Goal: Task Accomplishment & Management: Complete application form

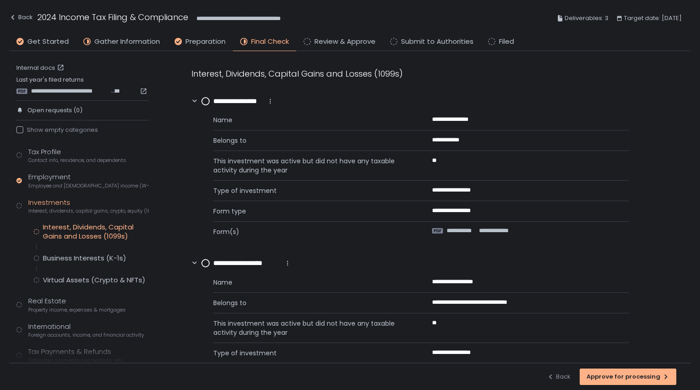
click at [208, 103] on circle at bounding box center [205, 101] width 7 height 7
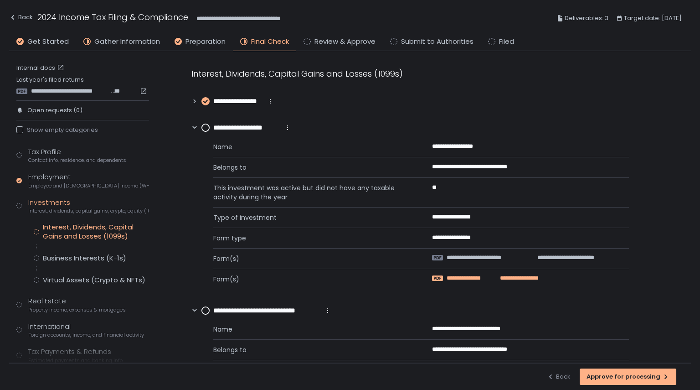
click at [465, 276] on span "**********" at bounding box center [470, 278] width 47 height 8
click at [505, 258] on span "**********" at bounding box center [484, 257] width 74 height 8
click at [206, 125] on circle at bounding box center [205, 127] width 7 height 7
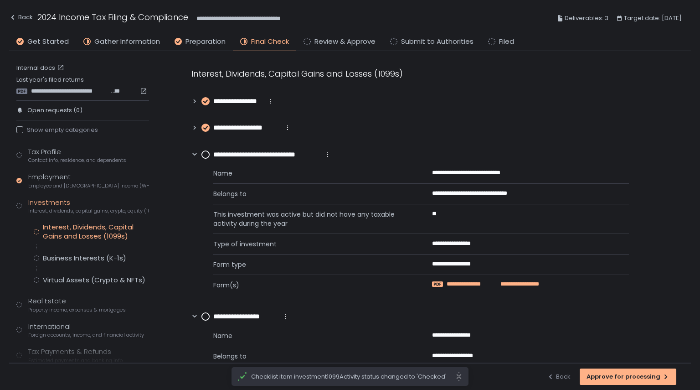
click at [494, 282] on span "**********" at bounding box center [471, 284] width 49 height 8
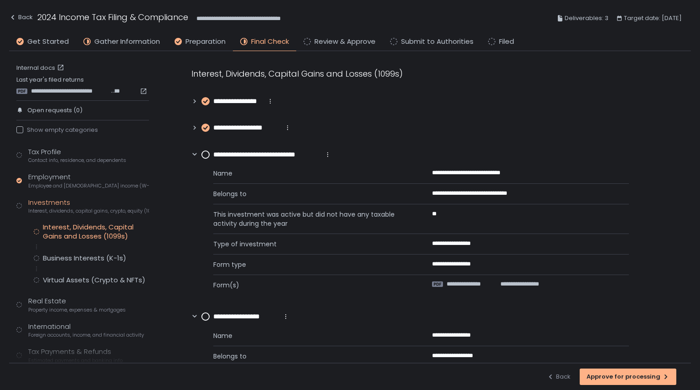
click at [308, 258] on div "**********" at bounding box center [421, 227] width 416 height 135
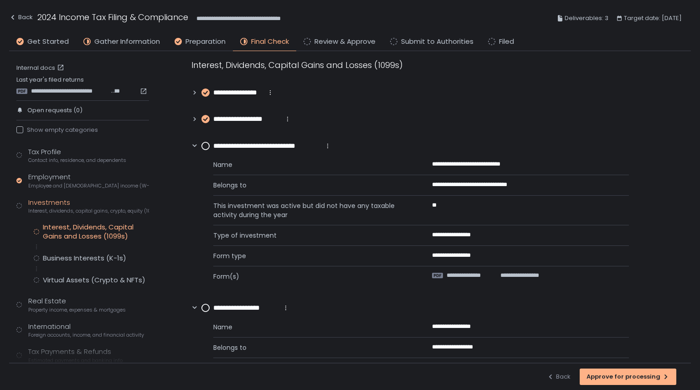
scroll to position [9, 0]
click at [208, 148] on circle at bounding box center [205, 145] width 7 height 7
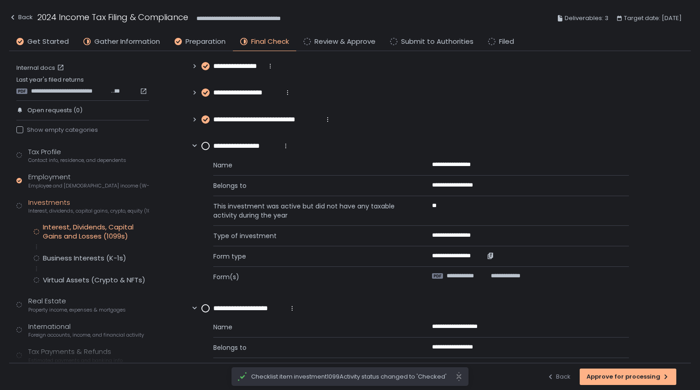
scroll to position [41, 0]
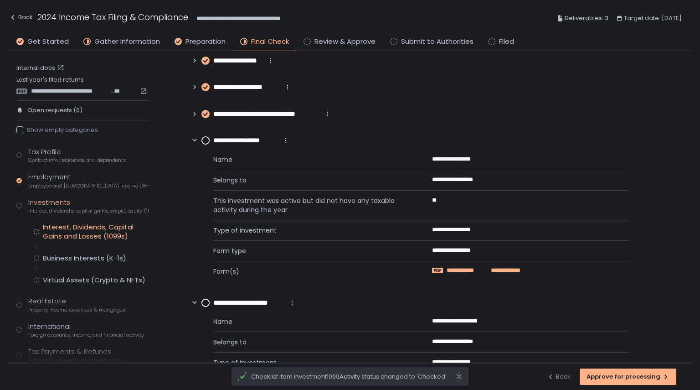
click at [467, 270] on span "**********" at bounding box center [467, 270] width 40 height 8
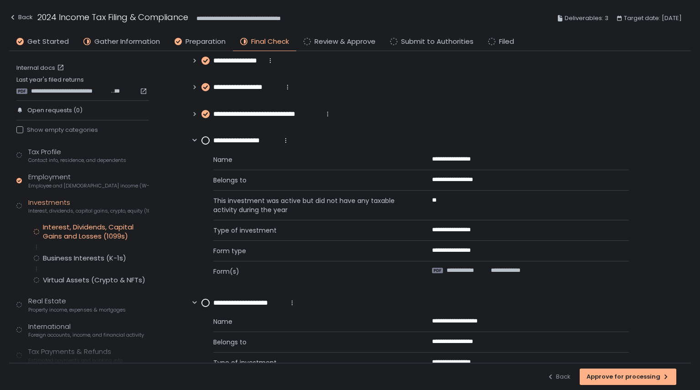
click at [207, 144] on circle at bounding box center [205, 140] width 7 height 7
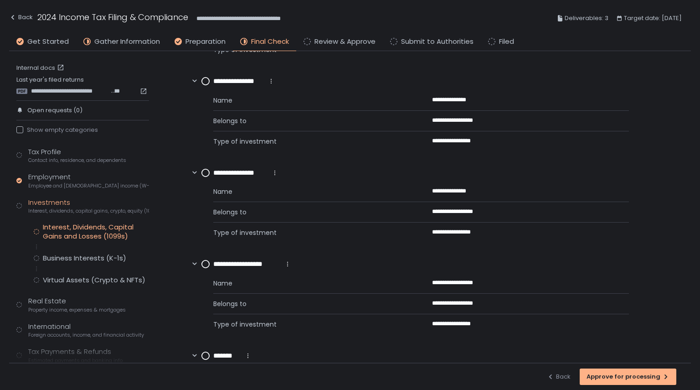
scroll to position [295, 0]
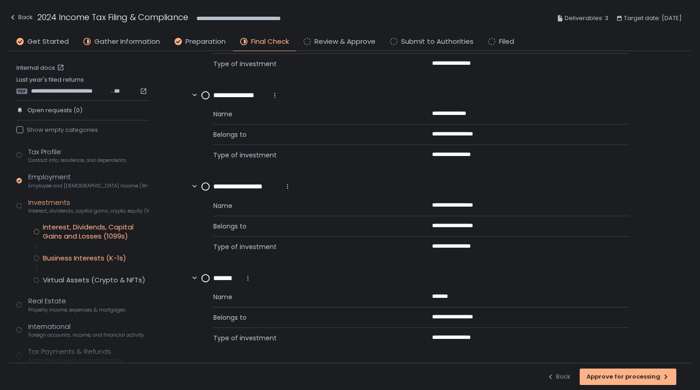
click at [112, 262] on div "Business Interests (K-1s)" at bounding box center [84, 257] width 83 height 9
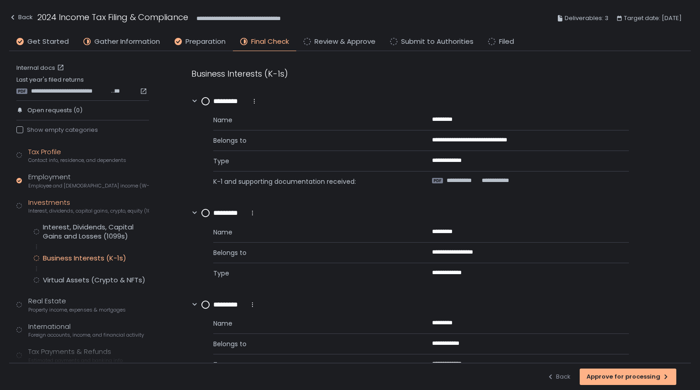
click at [36, 153] on div "Tax Profile Contact info, residence, and dependents" at bounding box center [77, 155] width 98 height 17
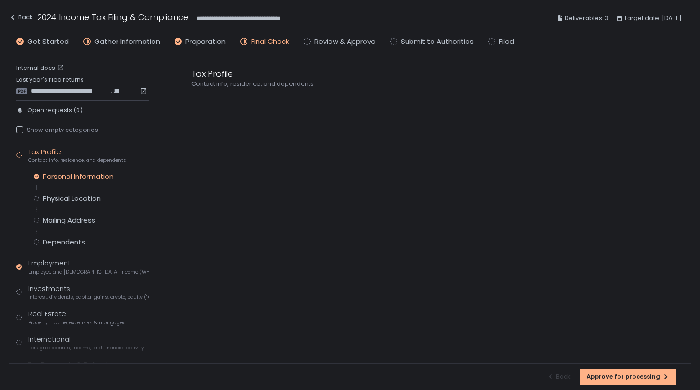
click at [85, 175] on div "Personal Information" at bounding box center [78, 176] width 71 height 9
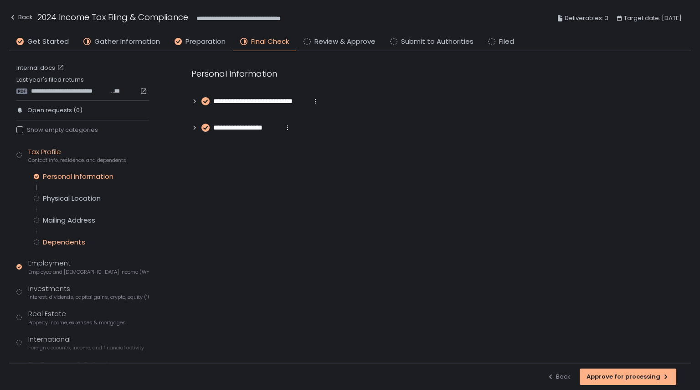
click at [74, 243] on div "Dependents" at bounding box center [64, 242] width 42 height 9
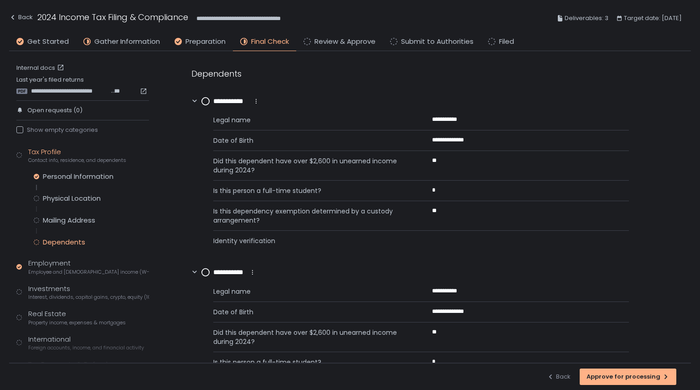
click at [46, 153] on div "Tax Profile Contact info, residence, and dependents" at bounding box center [77, 155] width 98 height 17
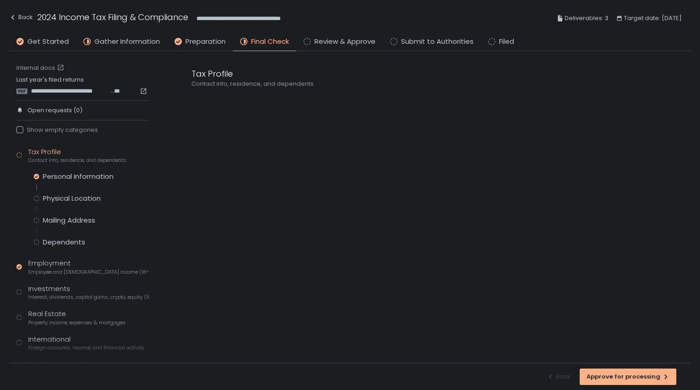
scroll to position [58, 0]
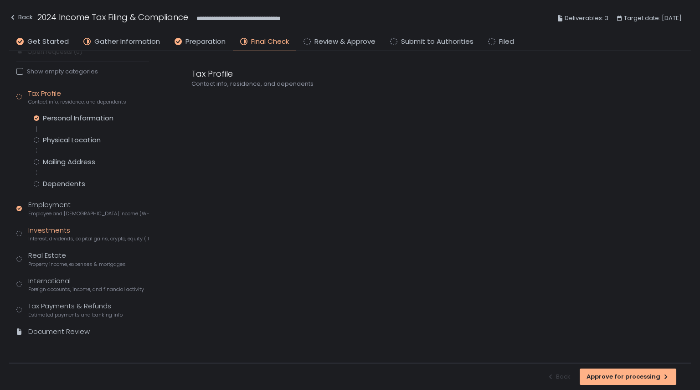
click at [42, 237] on span "Interest, dividends, capital gains, crypto, equity (1099s, K-1s)" at bounding box center [88, 238] width 121 height 7
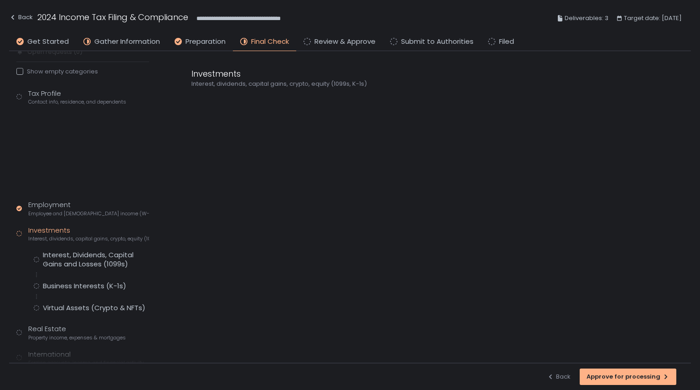
scroll to position [46, 0]
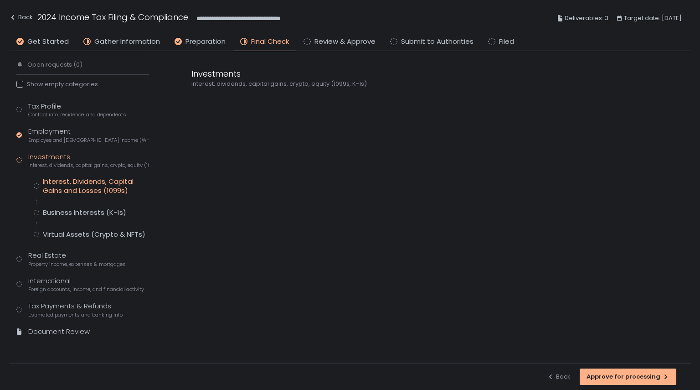
click at [93, 180] on div "Interest, Dividends, Capital Gains and Losses (1099s)" at bounding box center [96, 186] width 106 height 18
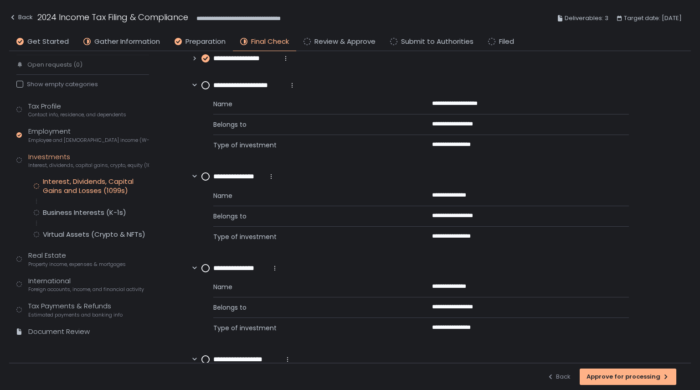
scroll to position [123, 0]
click at [139, 43] on span "Gather Information" at bounding box center [127, 41] width 66 height 10
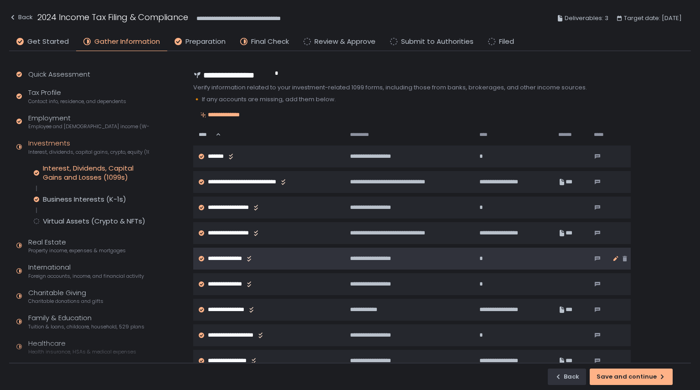
click at [616, 255] on icon "button" at bounding box center [615, 258] width 7 height 7
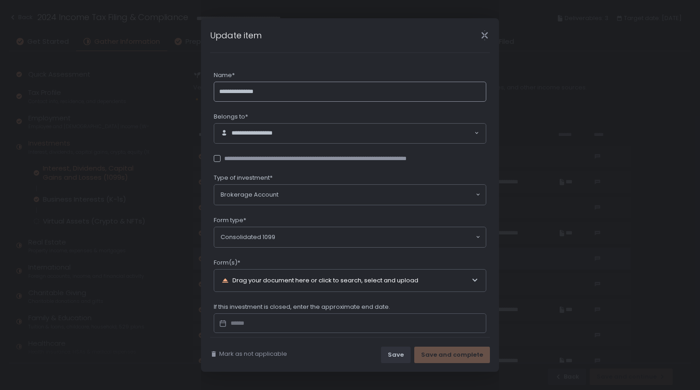
scroll to position [41, 0]
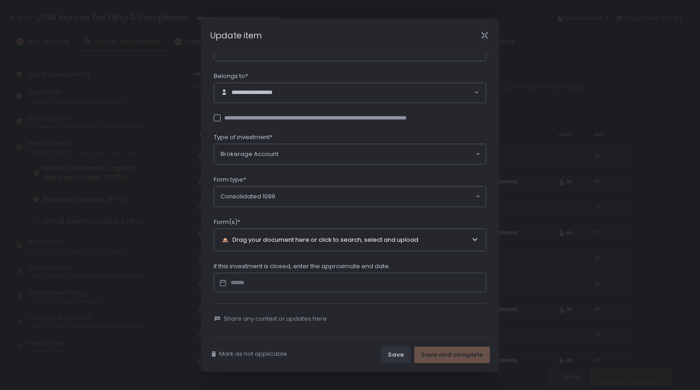
click at [486, 32] on icon "Close" at bounding box center [485, 36] width 10 height 10
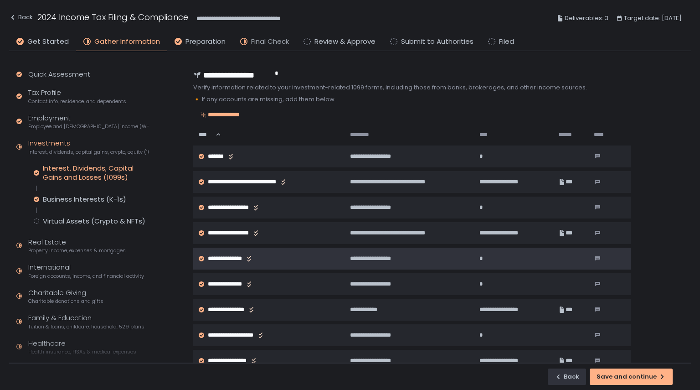
click at [263, 46] on span "Final Check" at bounding box center [270, 41] width 38 height 10
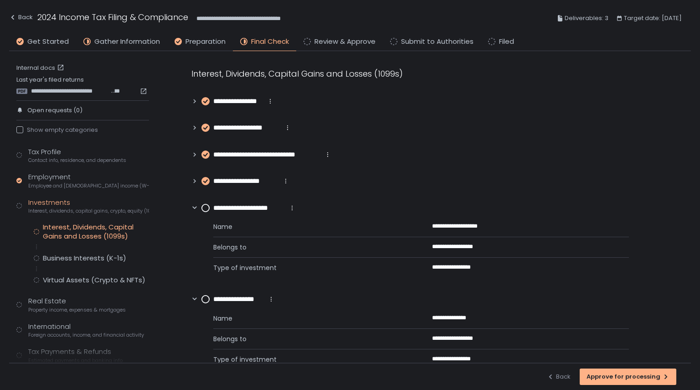
drag, startPoint x: 263, startPoint y: 46, endPoint x: 302, endPoint y: 209, distance: 166.8
click at [302, 209] on div "**********" at bounding box center [350, 195] width 682 height 390
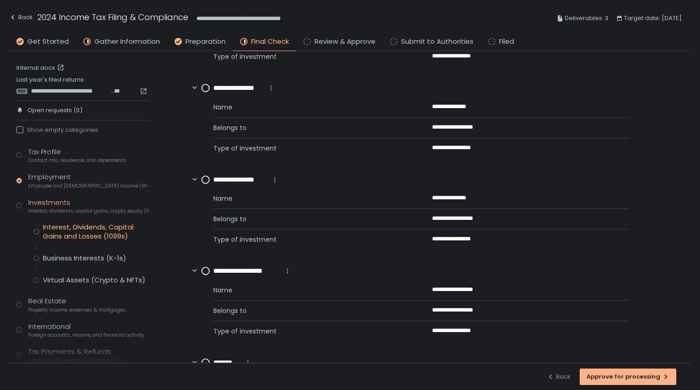
scroll to position [295, 0]
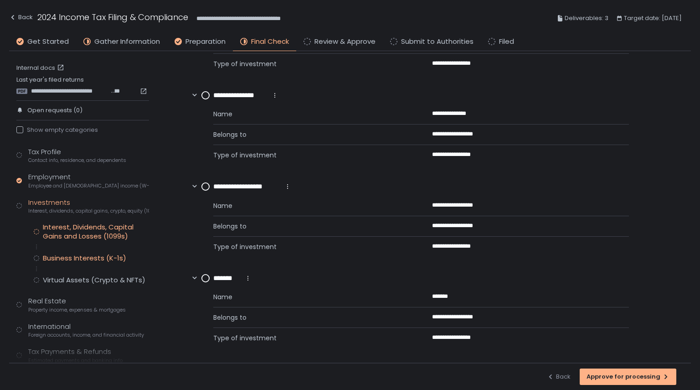
click at [120, 258] on div "Business Interests (K-1s)" at bounding box center [84, 257] width 83 height 9
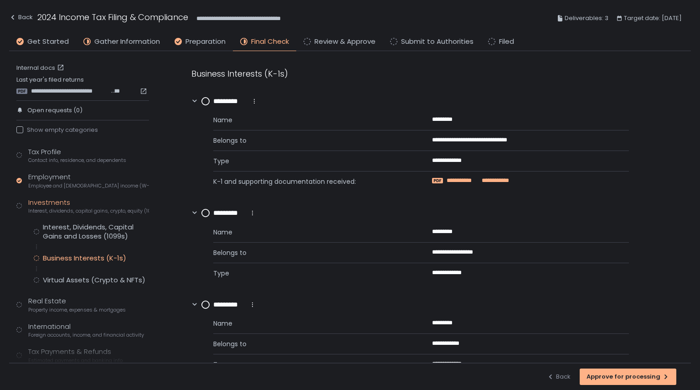
click at [487, 178] on span "**********" at bounding box center [494, 180] width 29 height 8
click at [204, 103] on circle at bounding box center [205, 101] width 7 height 7
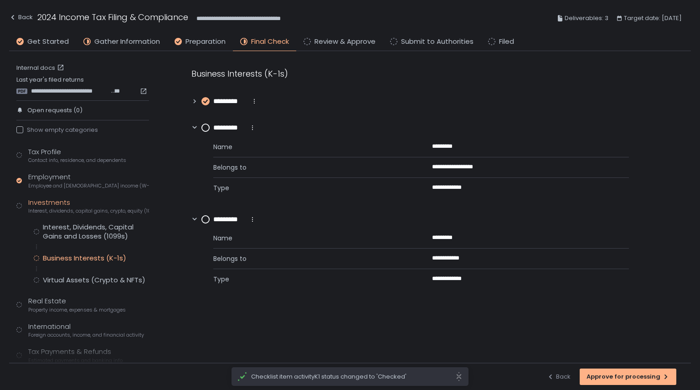
click at [207, 127] on circle at bounding box center [205, 127] width 7 height 7
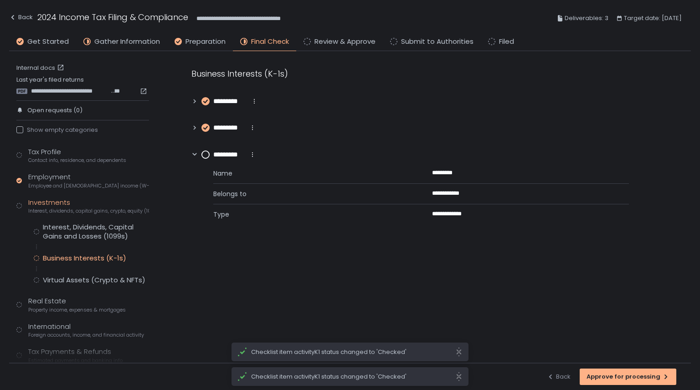
click at [205, 154] on circle at bounding box center [205, 154] width 7 height 7
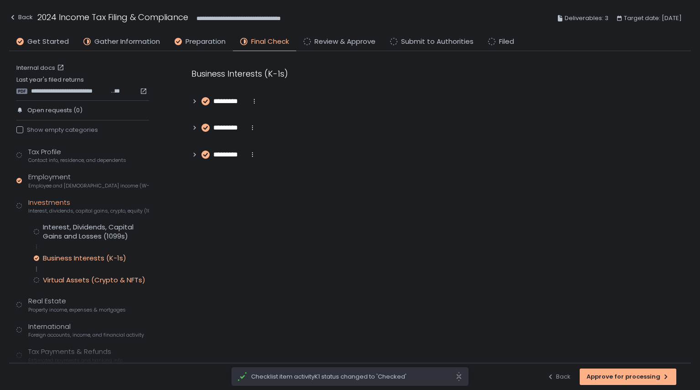
click at [88, 276] on div "Virtual Assets (Crypto & NFTs)" at bounding box center [94, 279] width 103 height 9
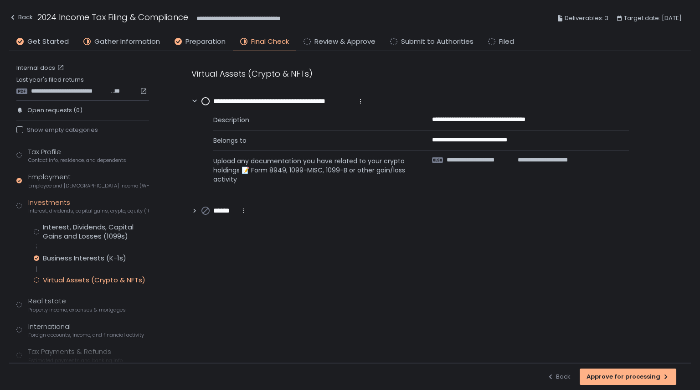
click at [208, 102] on circle at bounding box center [205, 101] width 7 height 7
